Goal: Navigation & Orientation: Find specific page/section

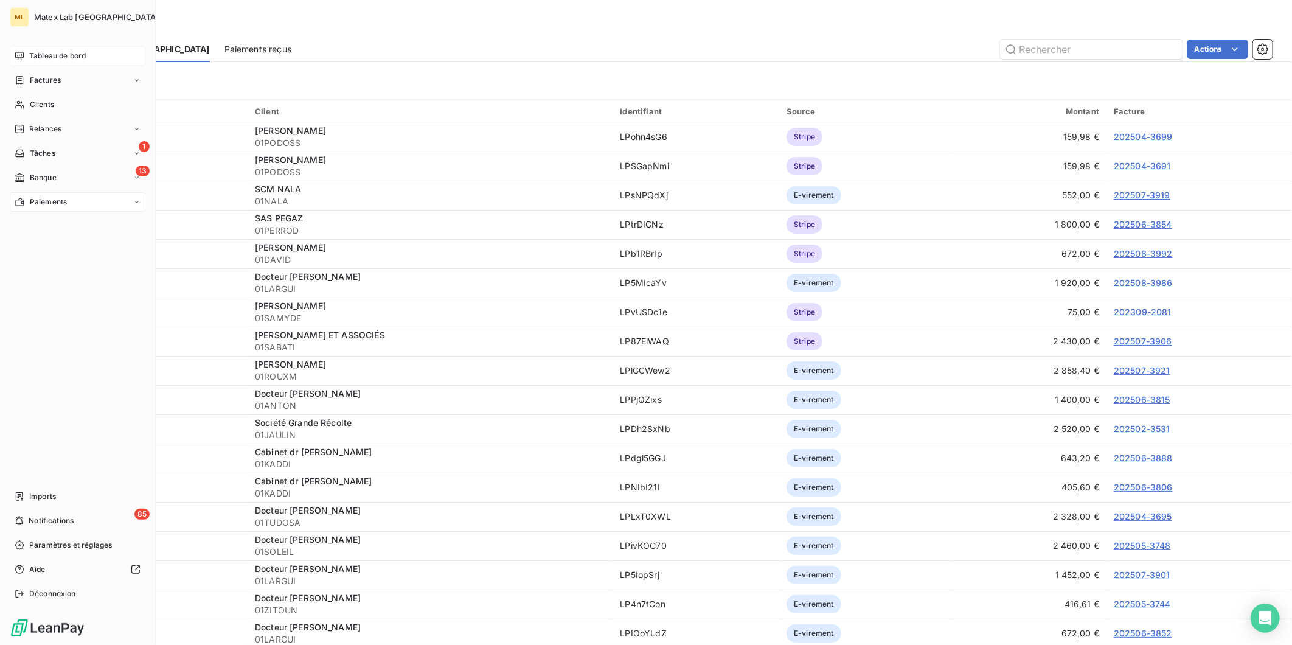
click at [37, 55] on span "Tableau de bord" at bounding box center [57, 55] width 57 height 11
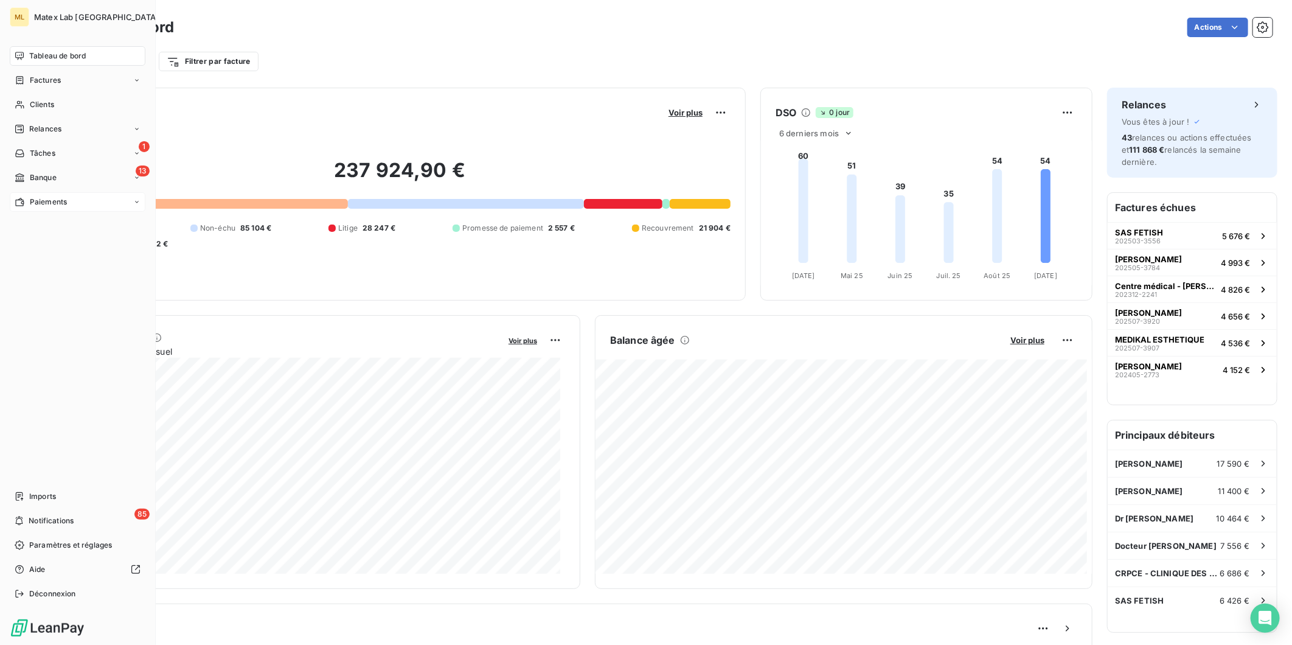
click at [60, 200] on span "Paiements" at bounding box center [48, 202] width 37 height 11
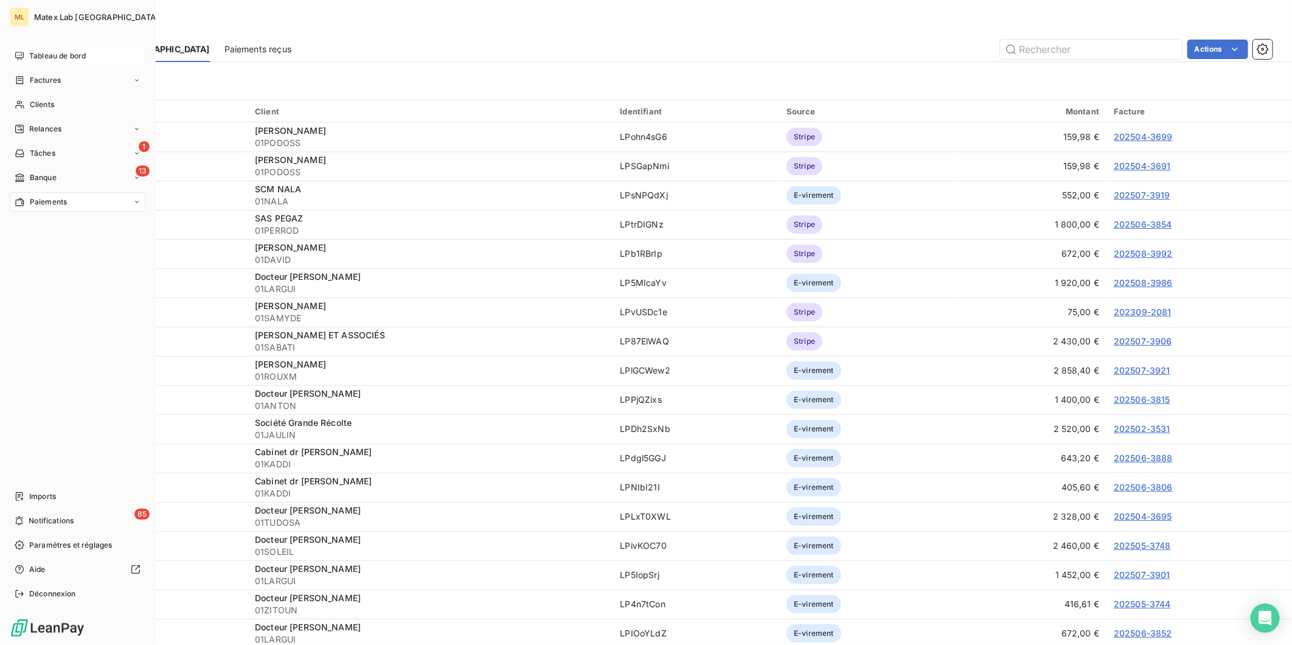
click at [40, 51] on span "Tableau de bord" at bounding box center [57, 55] width 57 height 11
